Goal: Information Seeking & Learning: Learn about a topic

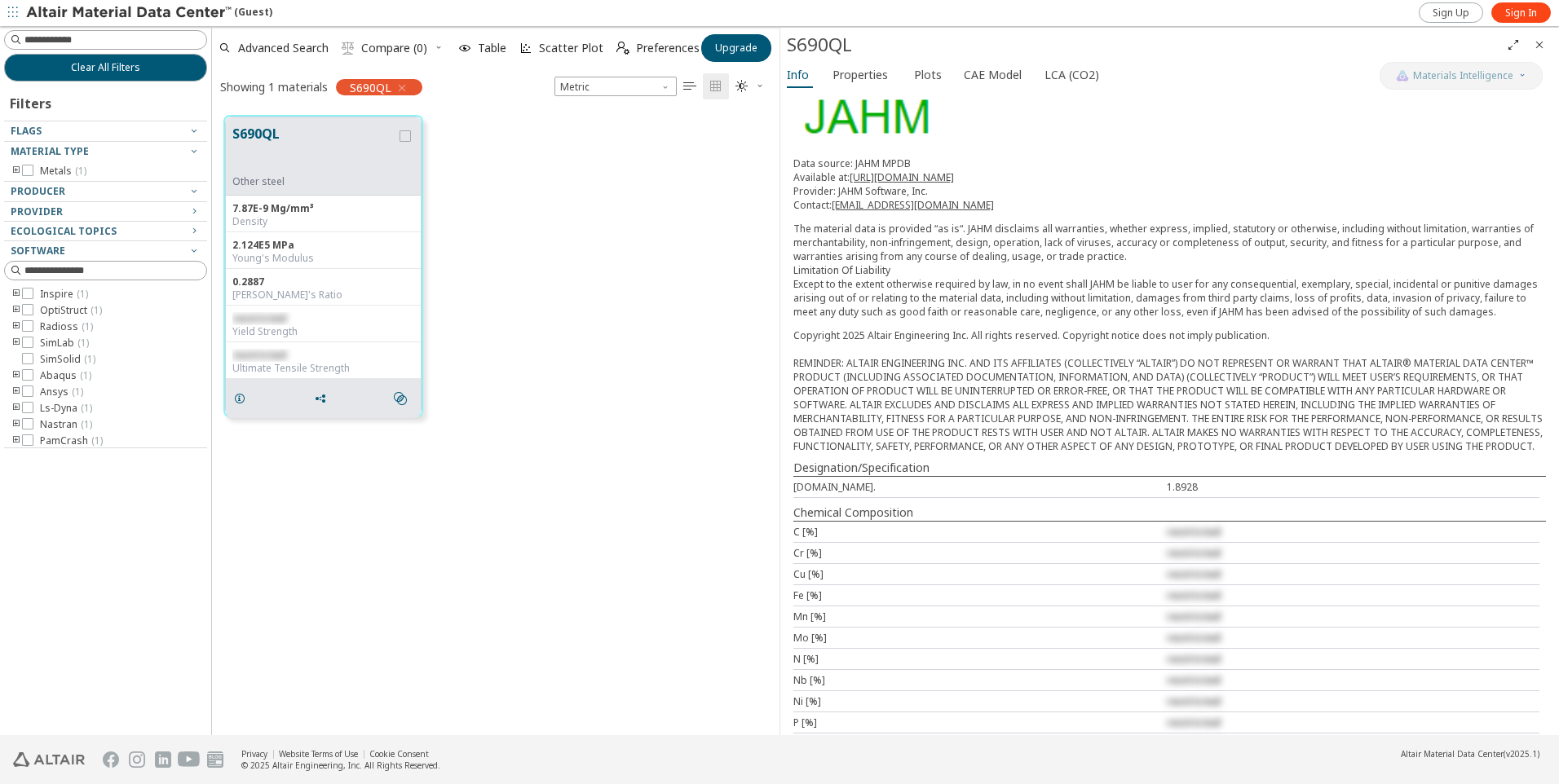
scroll to position [337, 0]
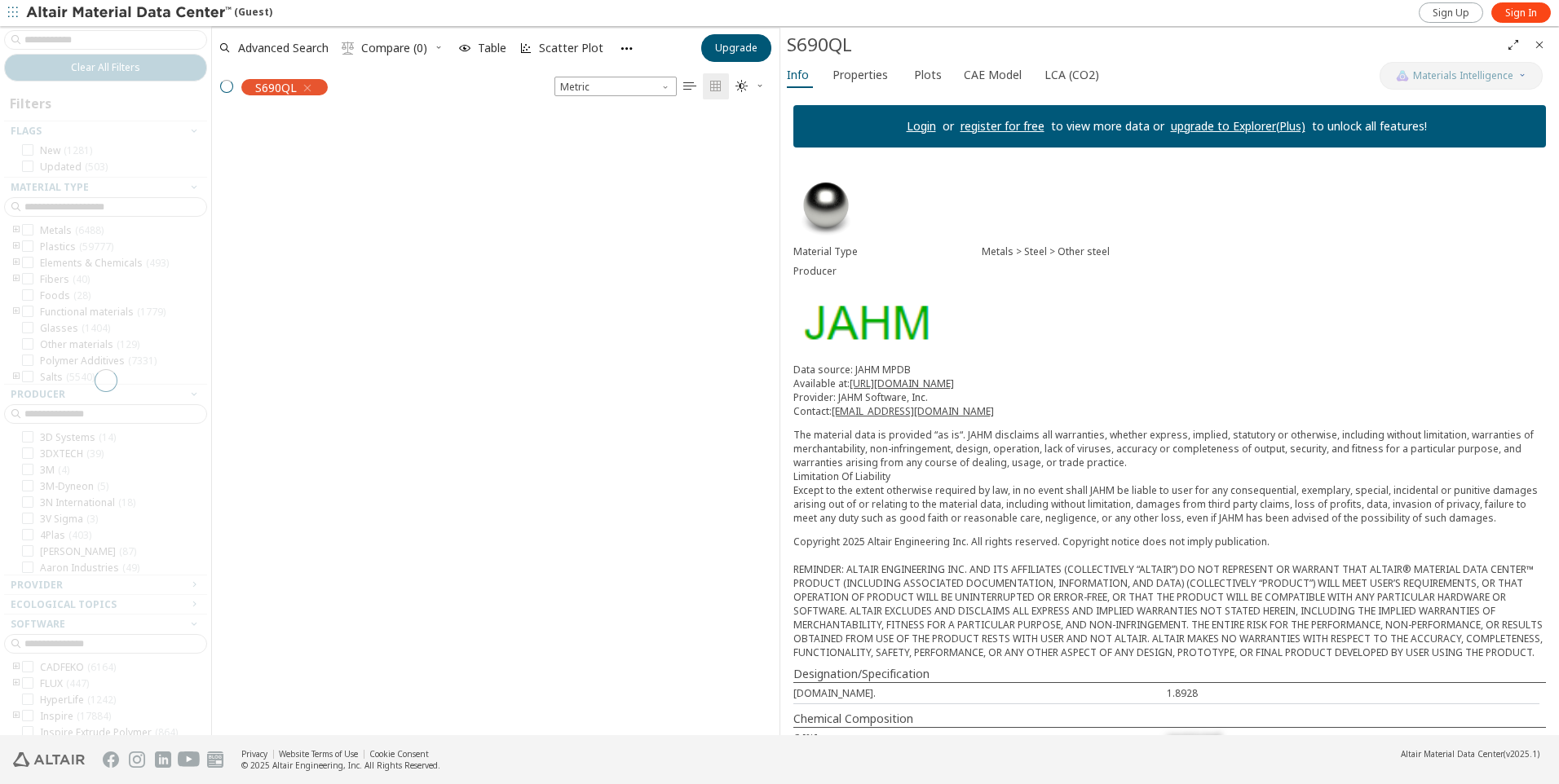
scroll to position [619, 556]
